Goal: Information Seeking & Learning: Learn about a topic

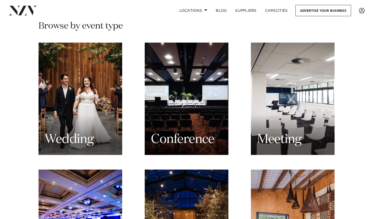
scroll to position [499, 0]
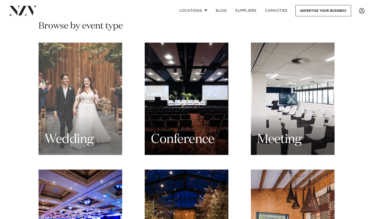
click at [61, 91] on div "Wedding" at bounding box center [80, 98] width 84 height 112
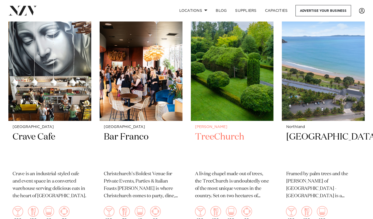
scroll to position [3119, 0]
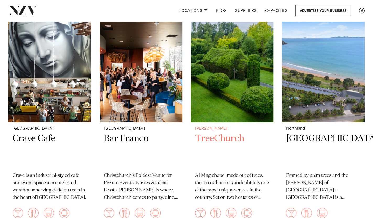
click at [230, 76] on img at bounding box center [232, 66] width 83 height 111
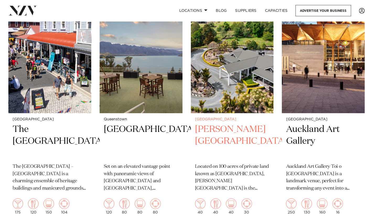
scroll to position [3801, 0]
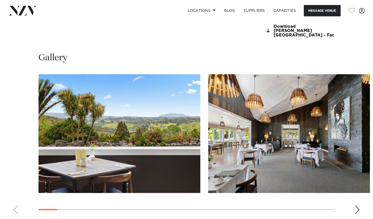
scroll to position [507, 0]
click at [356, 205] on div "Next slide" at bounding box center [356, 209] width 5 height 8
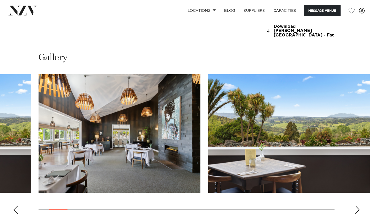
click at [356, 205] on div "Next slide" at bounding box center [356, 209] width 5 height 8
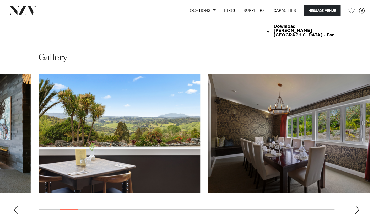
click at [356, 205] on div "Next slide" at bounding box center [356, 209] width 5 height 8
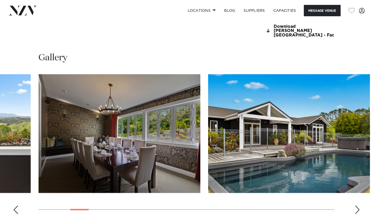
click at [356, 205] on div "Next slide" at bounding box center [356, 209] width 5 height 8
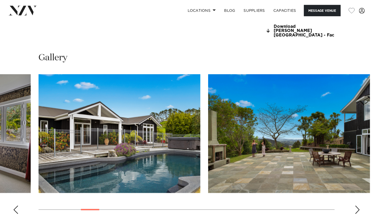
click at [356, 205] on div "Next slide" at bounding box center [356, 209] width 5 height 8
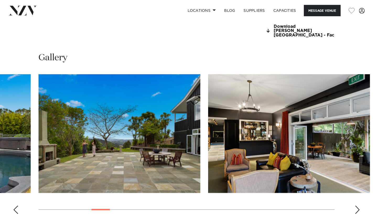
click at [356, 205] on div "Next slide" at bounding box center [356, 209] width 5 height 8
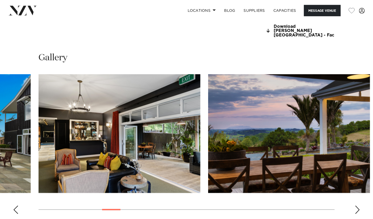
click at [356, 205] on div "Next slide" at bounding box center [356, 209] width 5 height 8
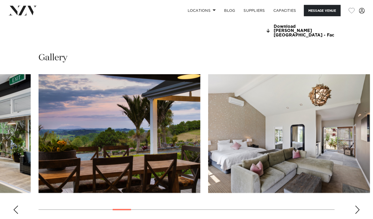
click at [356, 205] on div "Next slide" at bounding box center [356, 209] width 5 height 8
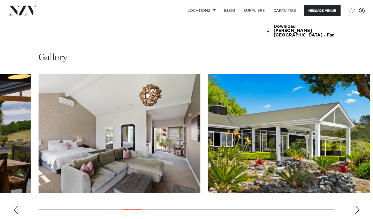
click at [356, 205] on div "Next slide" at bounding box center [356, 209] width 5 height 8
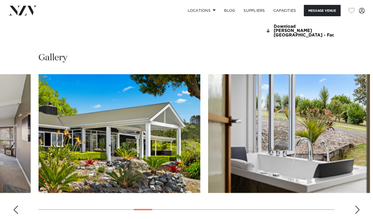
click at [356, 205] on div "Next slide" at bounding box center [356, 209] width 5 height 8
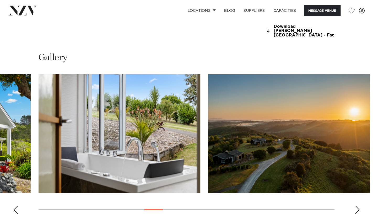
click at [356, 205] on div "Next slide" at bounding box center [356, 209] width 5 height 8
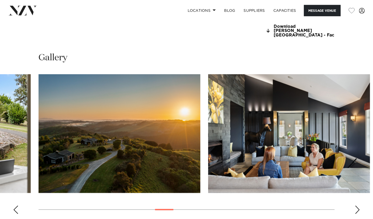
click at [356, 205] on div "Next slide" at bounding box center [356, 209] width 5 height 8
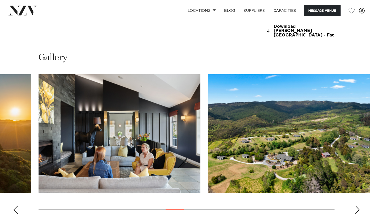
click at [356, 205] on div "Next slide" at bounding box center [356, 209] width 5 height 8
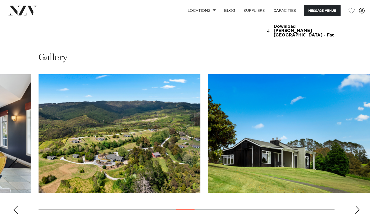
click at [356, 205] on div "Next slide" at bounding box center [356, 209] width 5 height 8
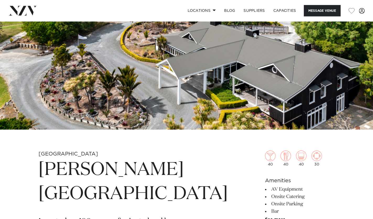
scroll to position [66, 0]
